Goal: Information Seeking & Learning: Understand process/instructions

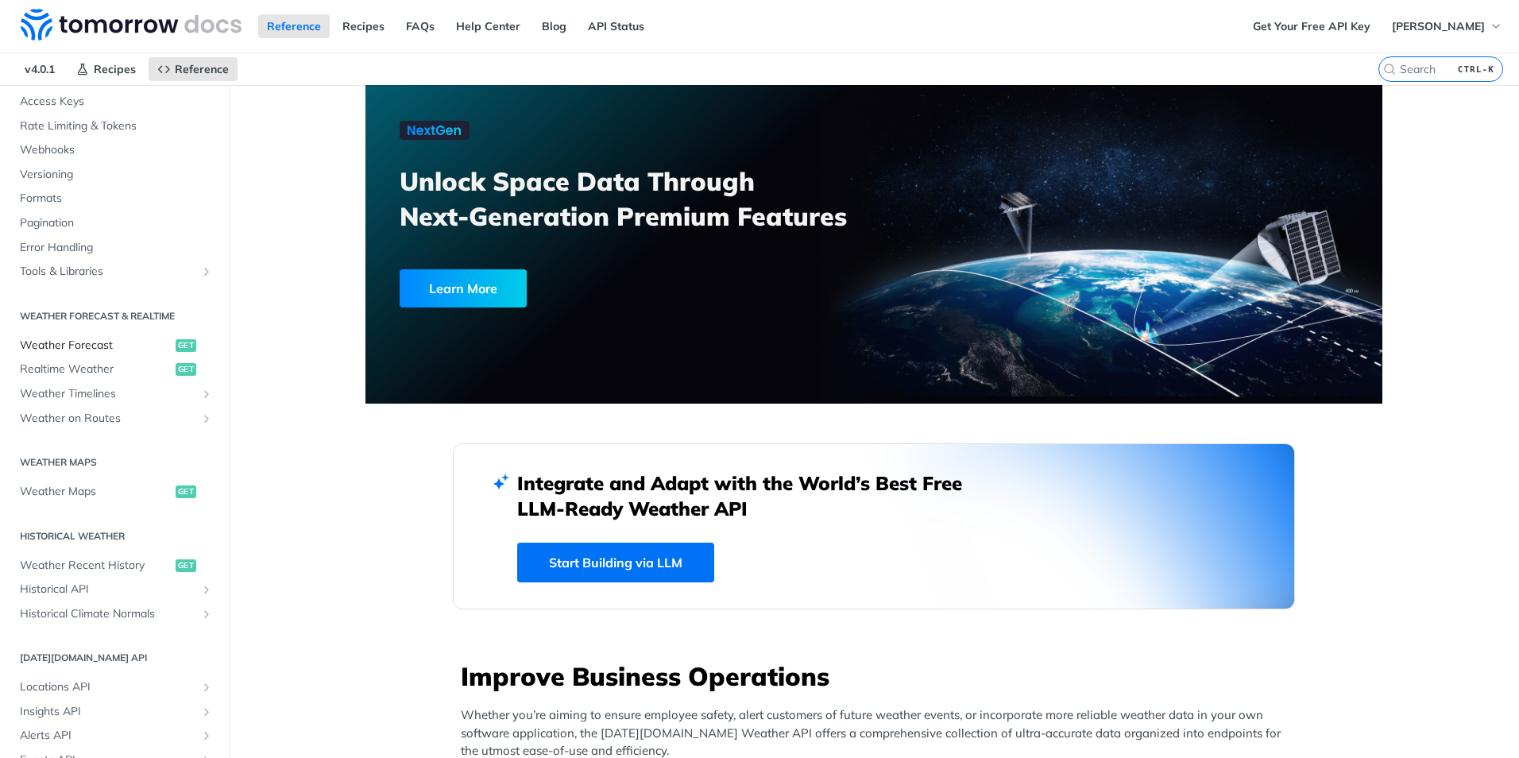
scroll to position [133, 0]
click at [69, 566] on span "Weather Recent History" at bounding box center [96, 565] width 152 height 16
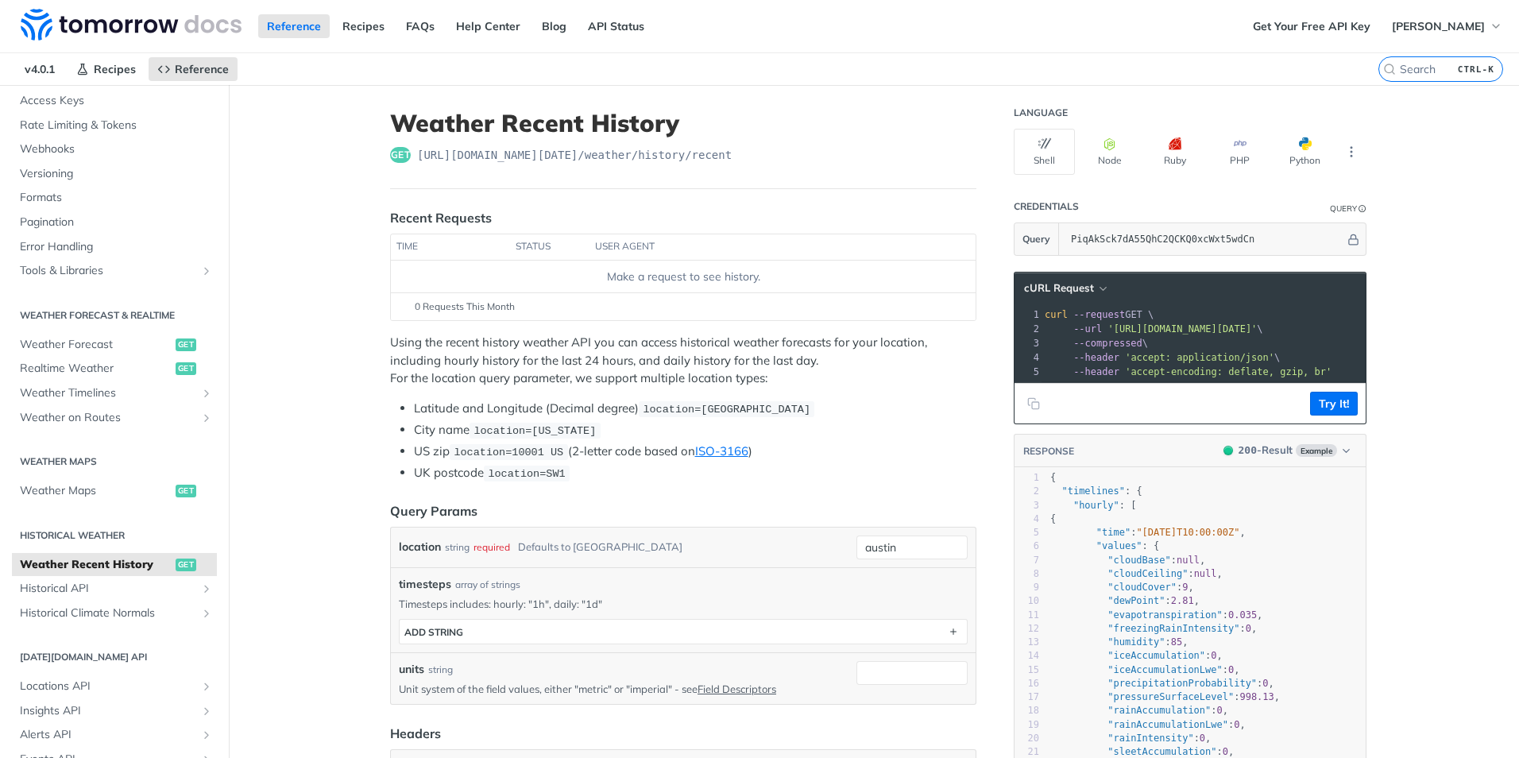
scroll to position [51, 0]
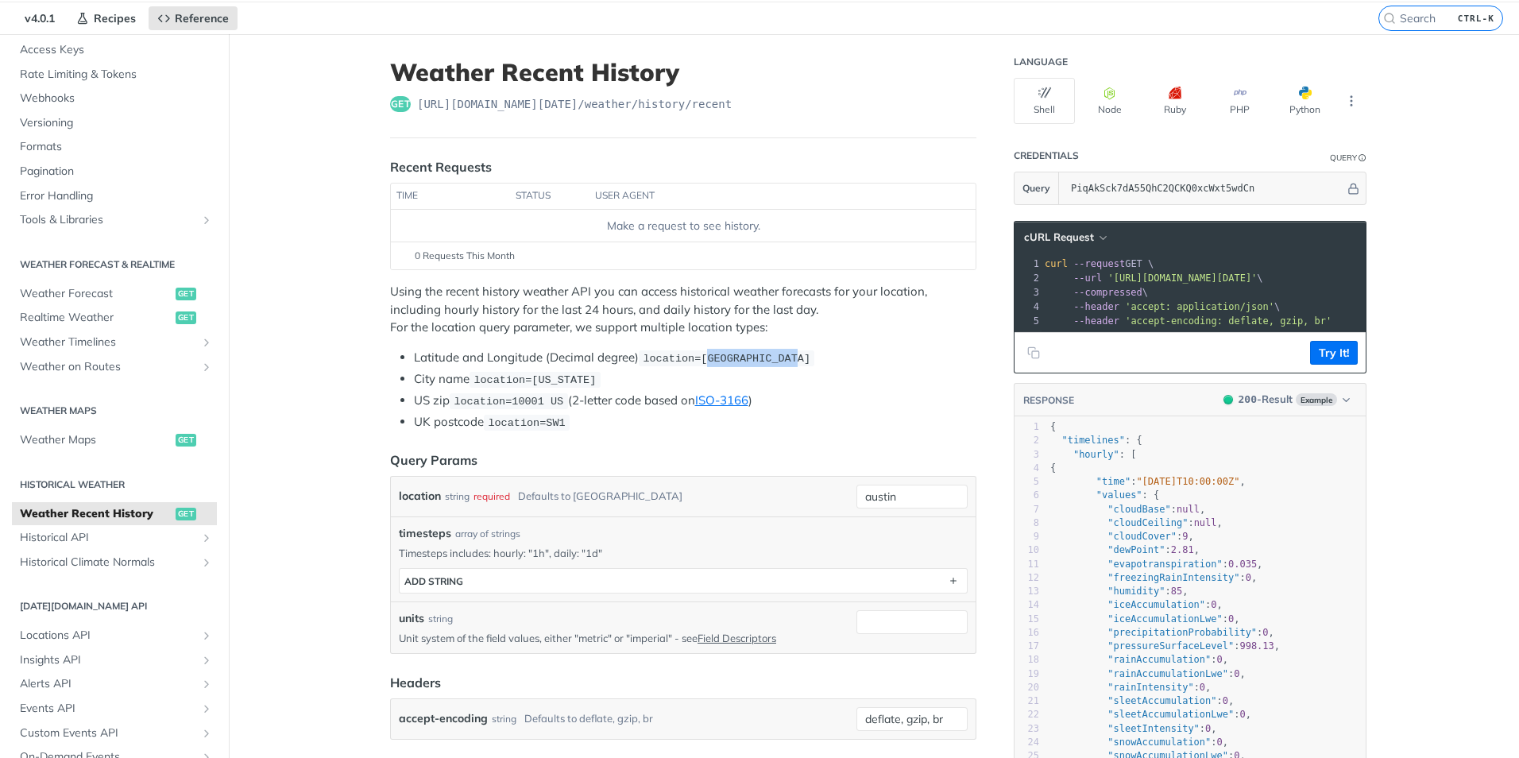
drag, startPoint x: 696, startPoint y: 357, endPoint x: 782, endPoint y: 354, distance: 86.6
click at [754, 354] on span "location=[GEOGRAPHIC_DATA]" at bounding box center [727, 359] width 168 height 12
click at [533, 378] on span "location=[US_STATE]" at bounding box center [534, 380] width 122 height 12
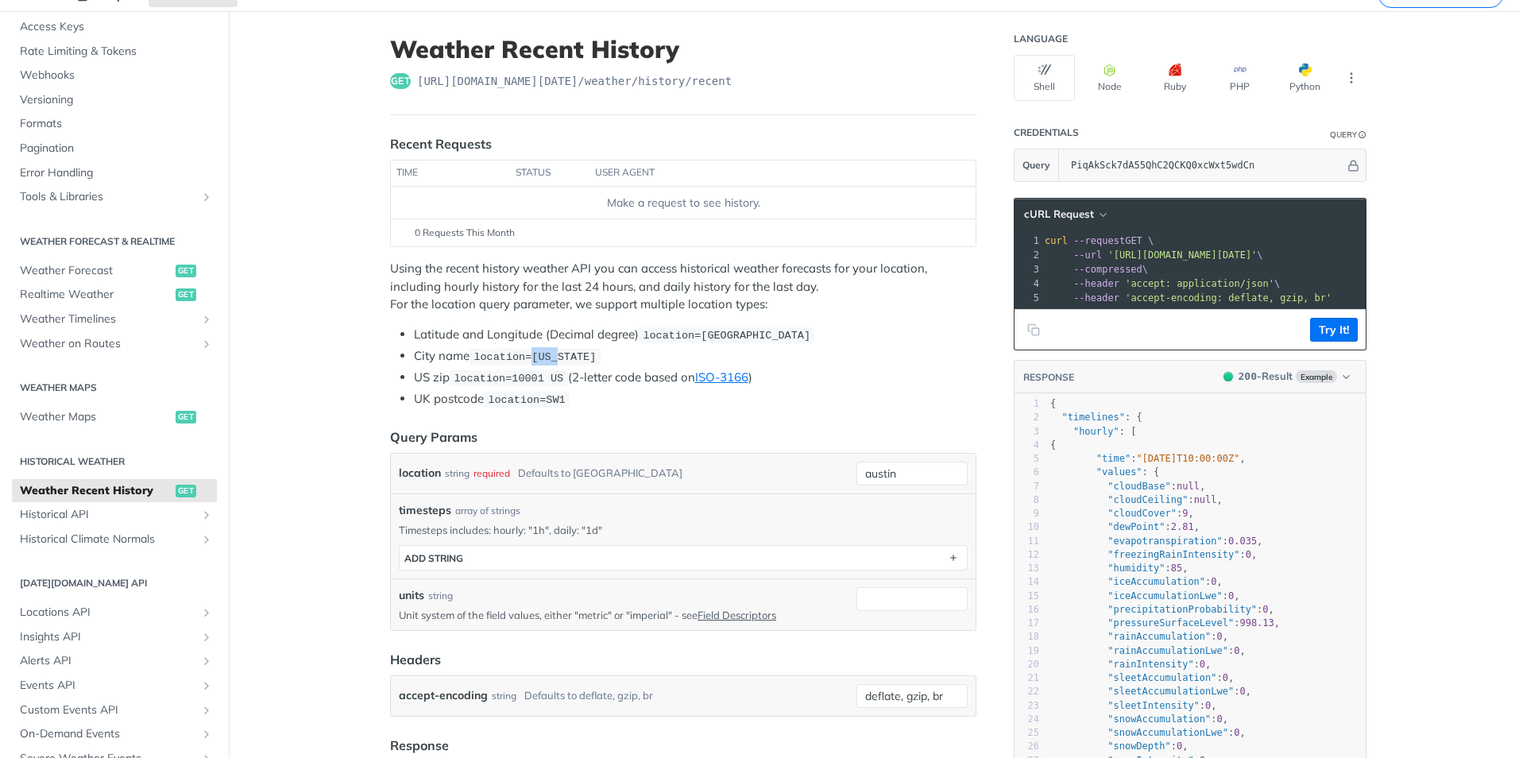
scroll to position [75, 0]
drag, startPoint x: 533, startPoint y: 378, endPoint x: 547, endPoint y: 399, distance: 25.1
click at [547, 399] on span "location=SW1" at bounding box center [526, 399] width 77 height 12
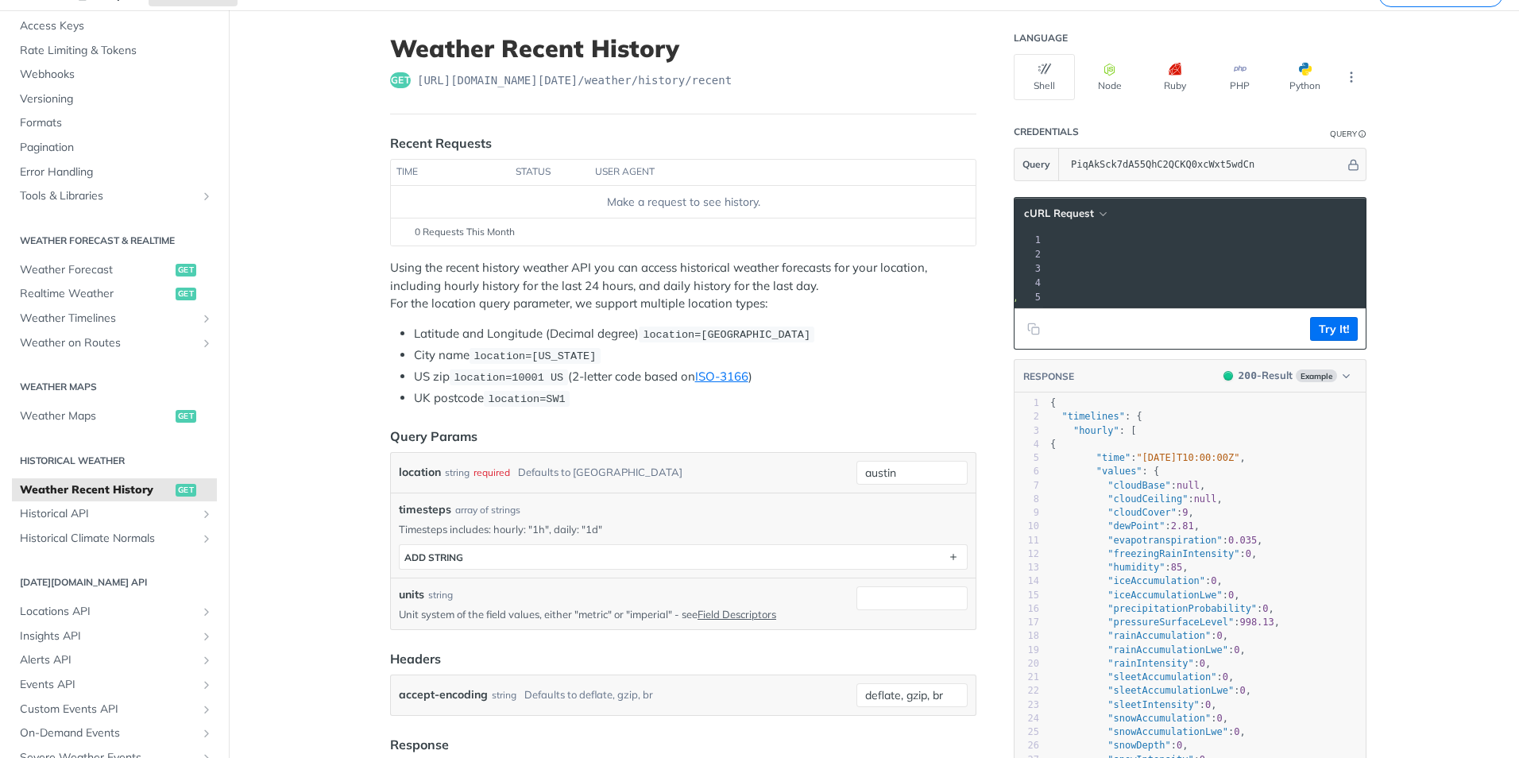
scroll to position [0, 292]
click at [572, 352] on code "location=[US_STATE]" at bounding box center [534, 356] width 131 height 16
click at [569, 357] on span "location=[US_STATE]" at bounding box center [534, 356] width 122 height 12
click at [570, 357] on span "location=[US_STATE]" at bounding box center [534, 356] width 122 height 12
click at [708, 330] on span "location=[GEOGRAPHIC_DATA]" at bounding box center [727, 335] width 168 height 12
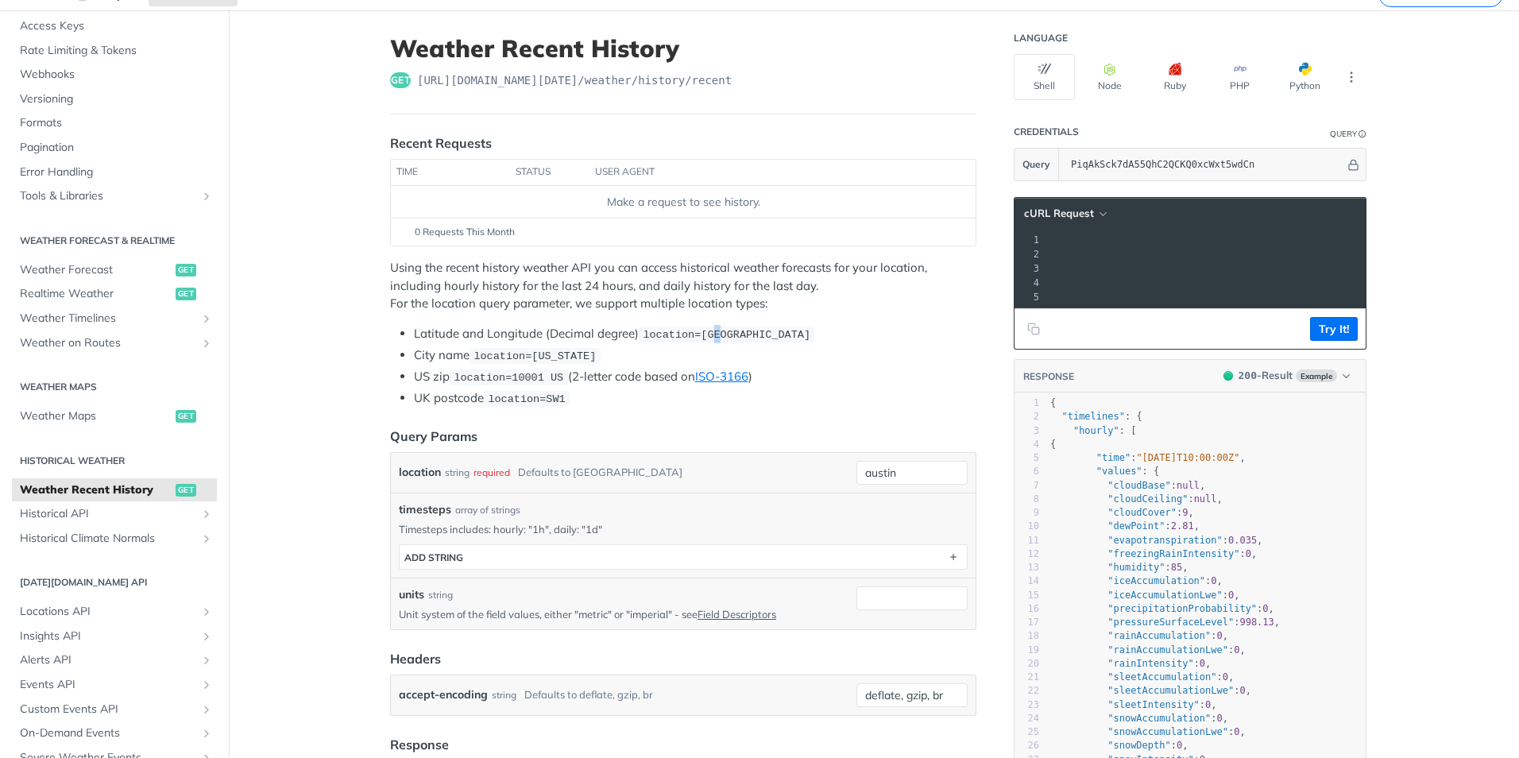
click at [709, 330] on span "location=[GEOGRAPHIC_DATA]" at bounding box center [727, 335] width 168 height 12
drag, startPoint x: 709, startPoint y: 330, endPoint x: 917, endPoint y: 452, distance: 241.0
click at [754, 453] on div "location string required Defaults to [PERSON_NAME][GEOGRAPHIC_DATA][PERSON_NAME]" at bounding box center [683, 473] width 585 height 40
click at [754, 307] on div at bounding box center [1097, 307] width 694 height 1
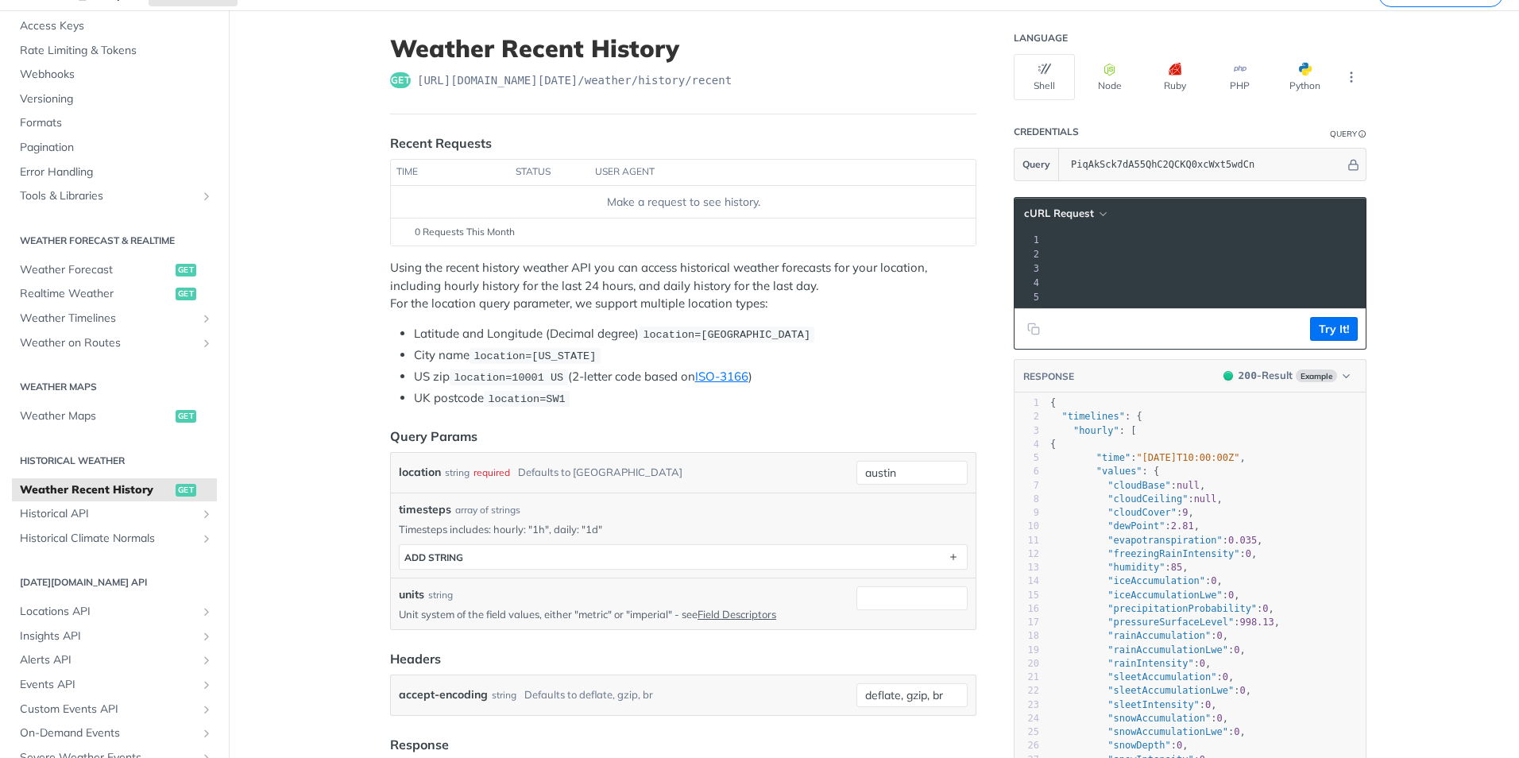
scroll to position [0, 316]
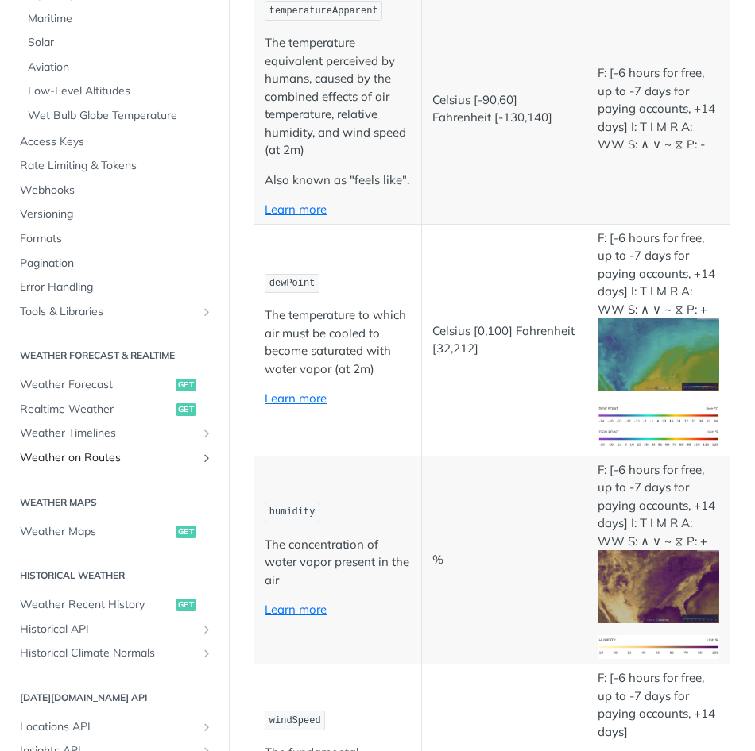
scroll to position [556, 0]
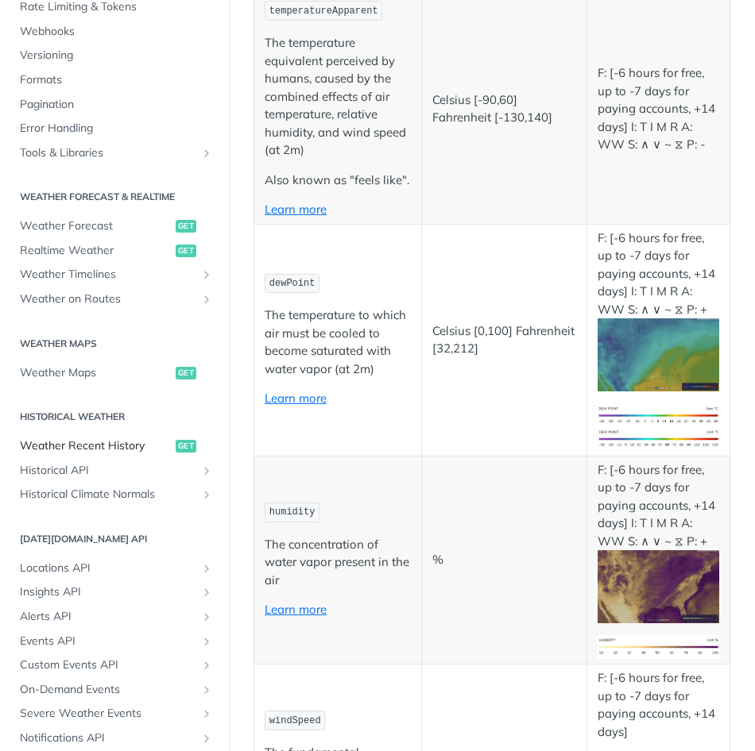
click at [69, 448] on span "Weather Recent History" at bounding box center [96, 446] width 152 height 16
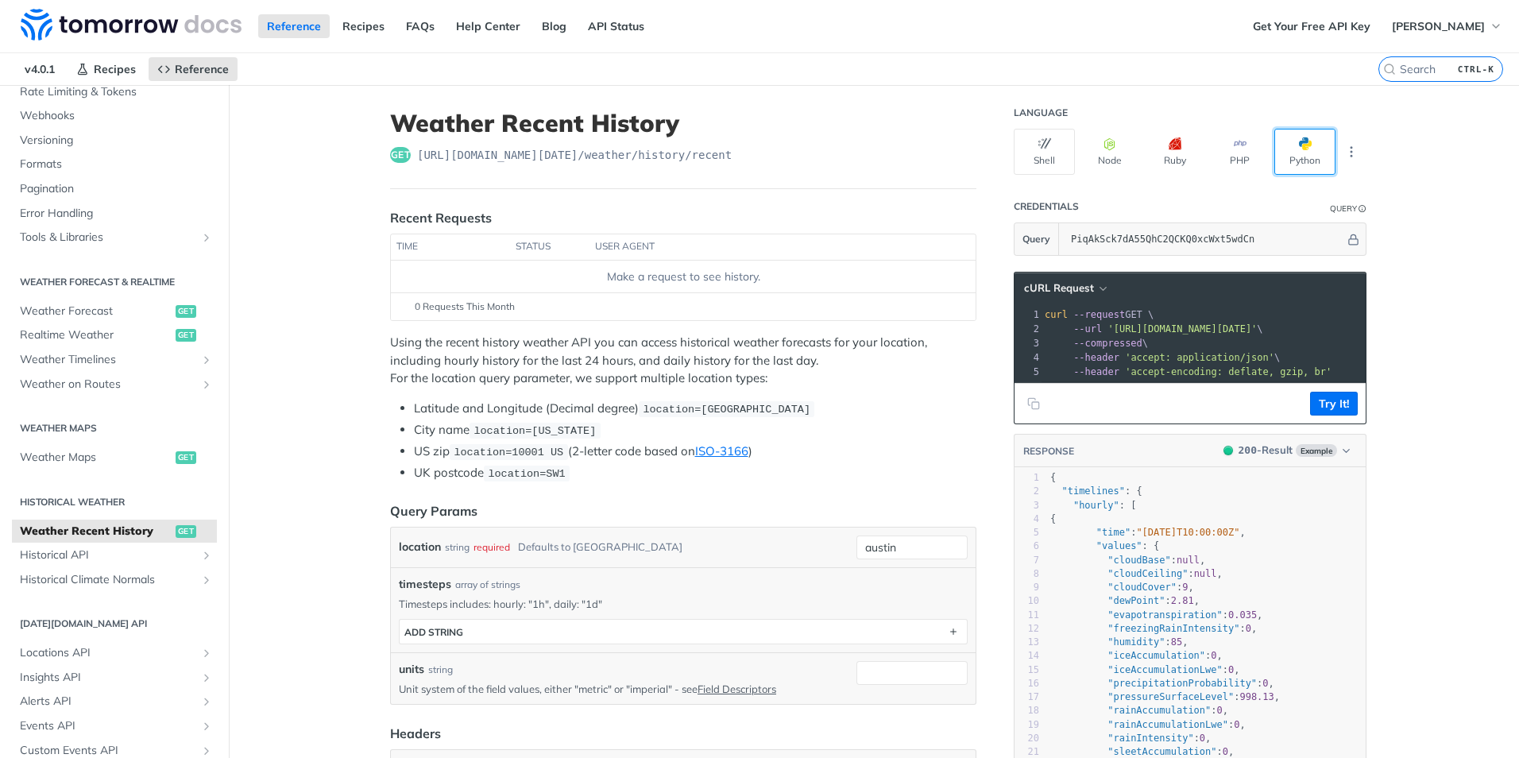
click at [754, 168] on button "Python" at bounding box center [1304, 152] width 61 height 46
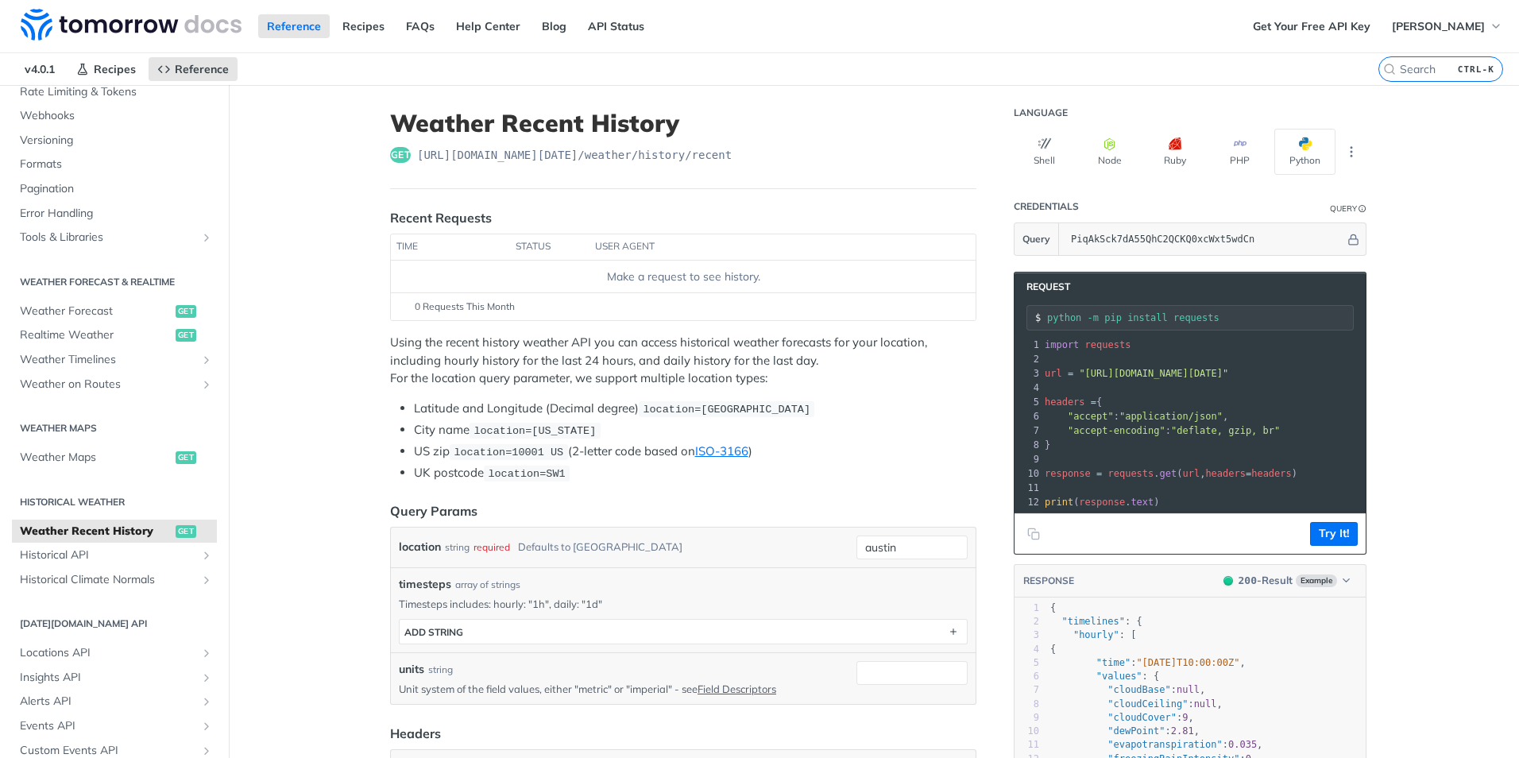
click at [754, 493] on pre "​" at bounding box center [1368, 488] width 654 height 14
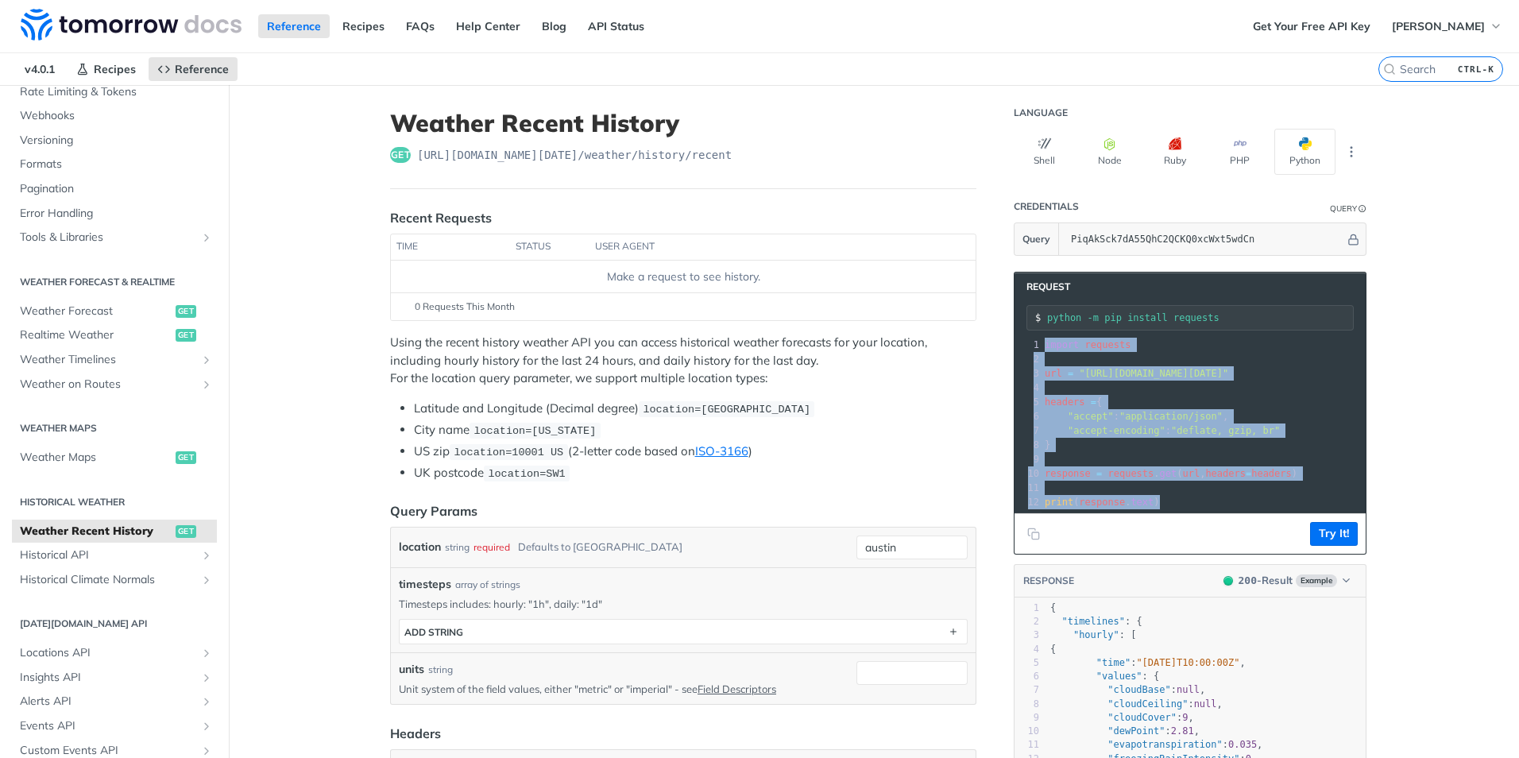
drag, startPoint x: 1157, startPoint y: 503, endPoint x: 1038, endPoint y: 292, distance: 242.2
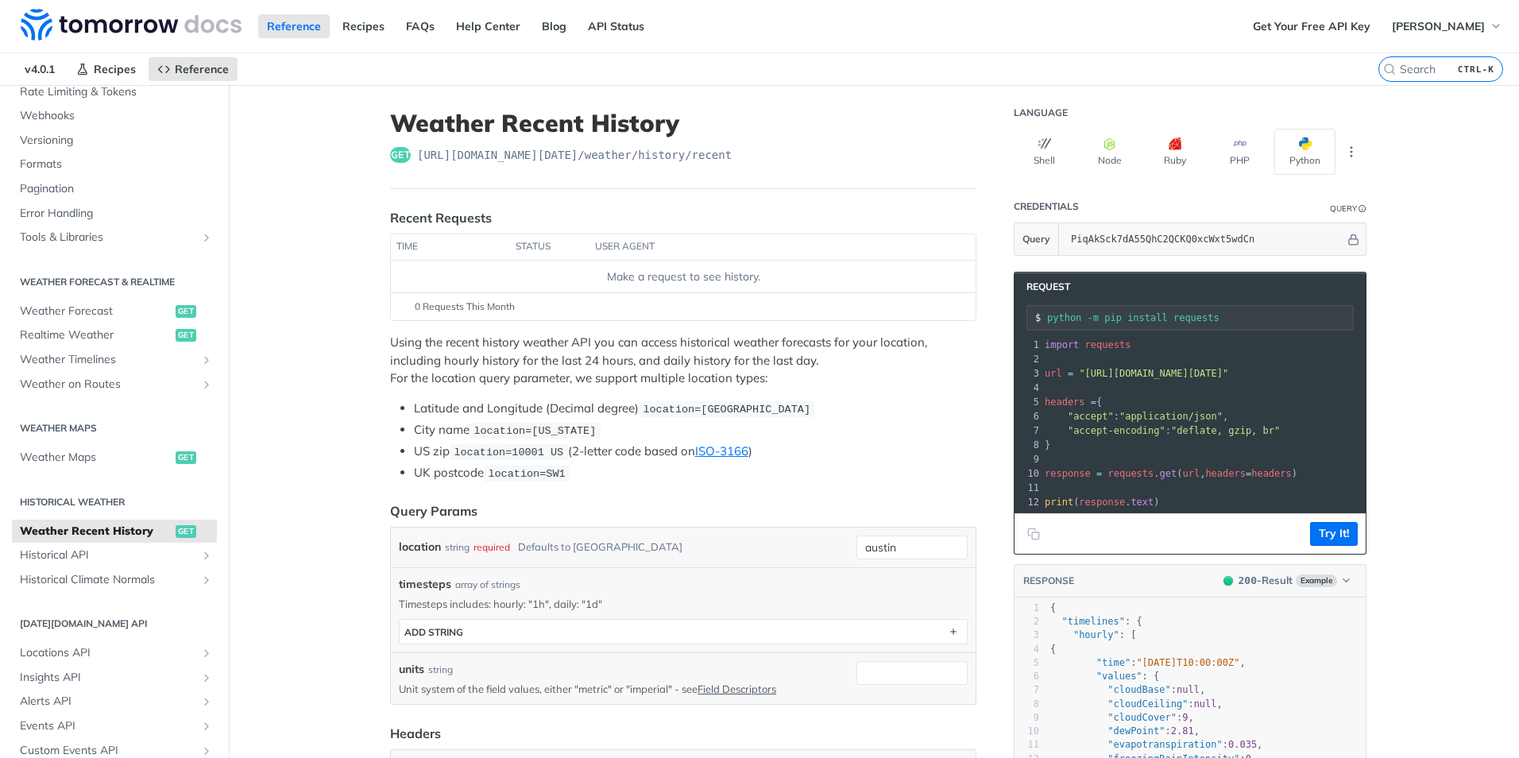
drag, startPoint x: 1427, startPoint y: 345, endPoint x: 1394, endPoint y: 332, distance: 35.0
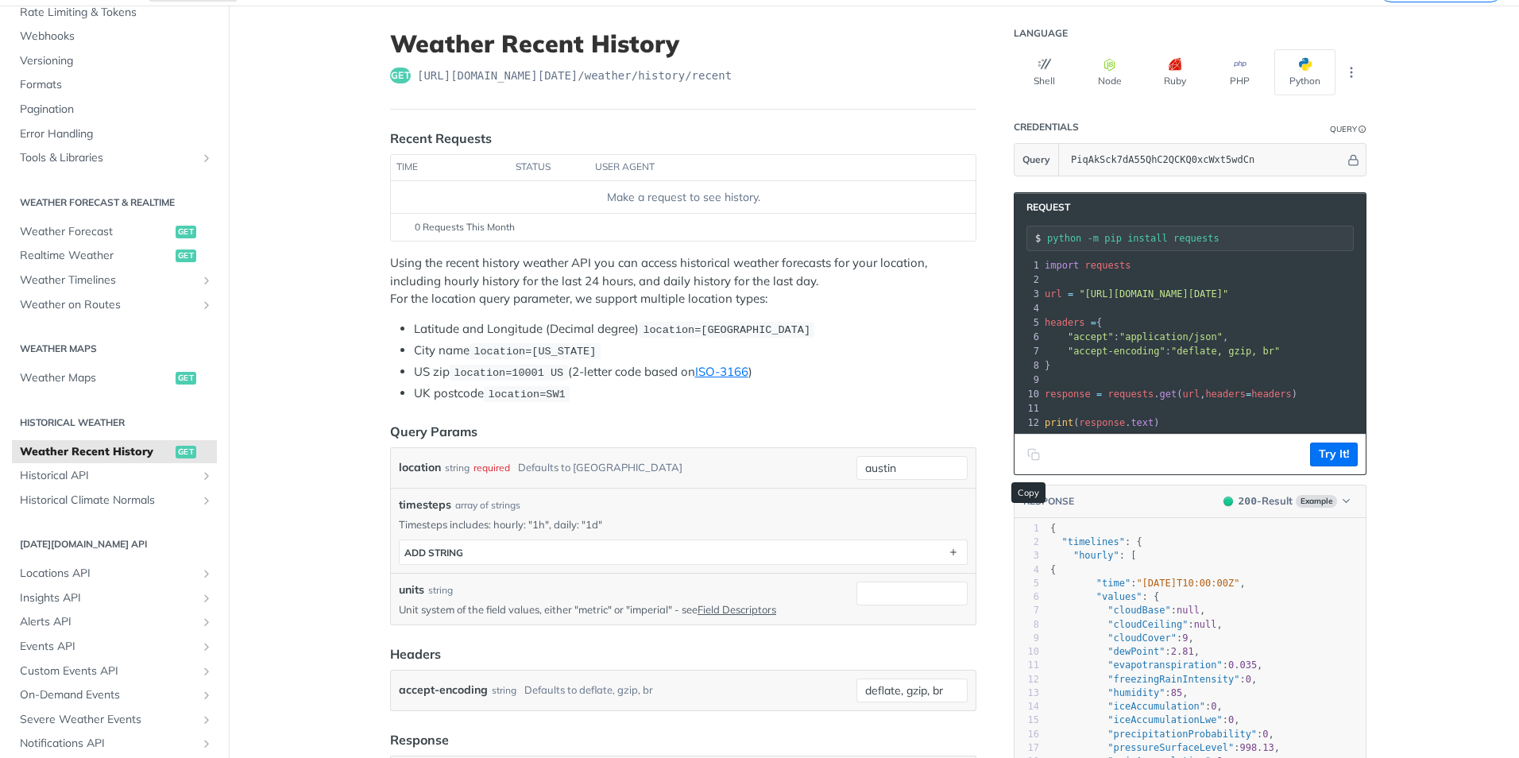
click at [754, 461] on icon "Copy to clipboard" at bounding box center [1033, 454] width 13 height 13
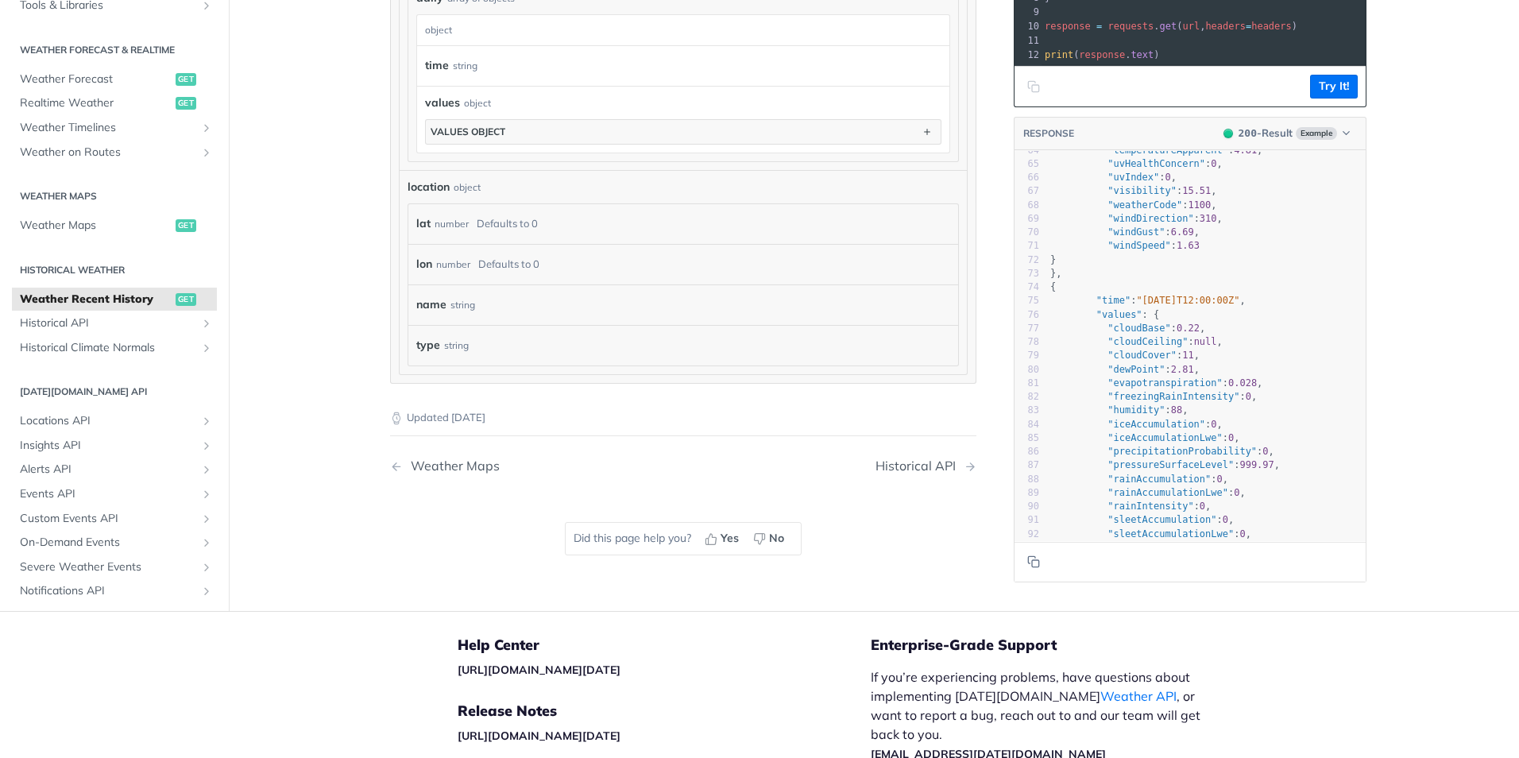
scroll to position [0, 0]
